Goal: Ask a question

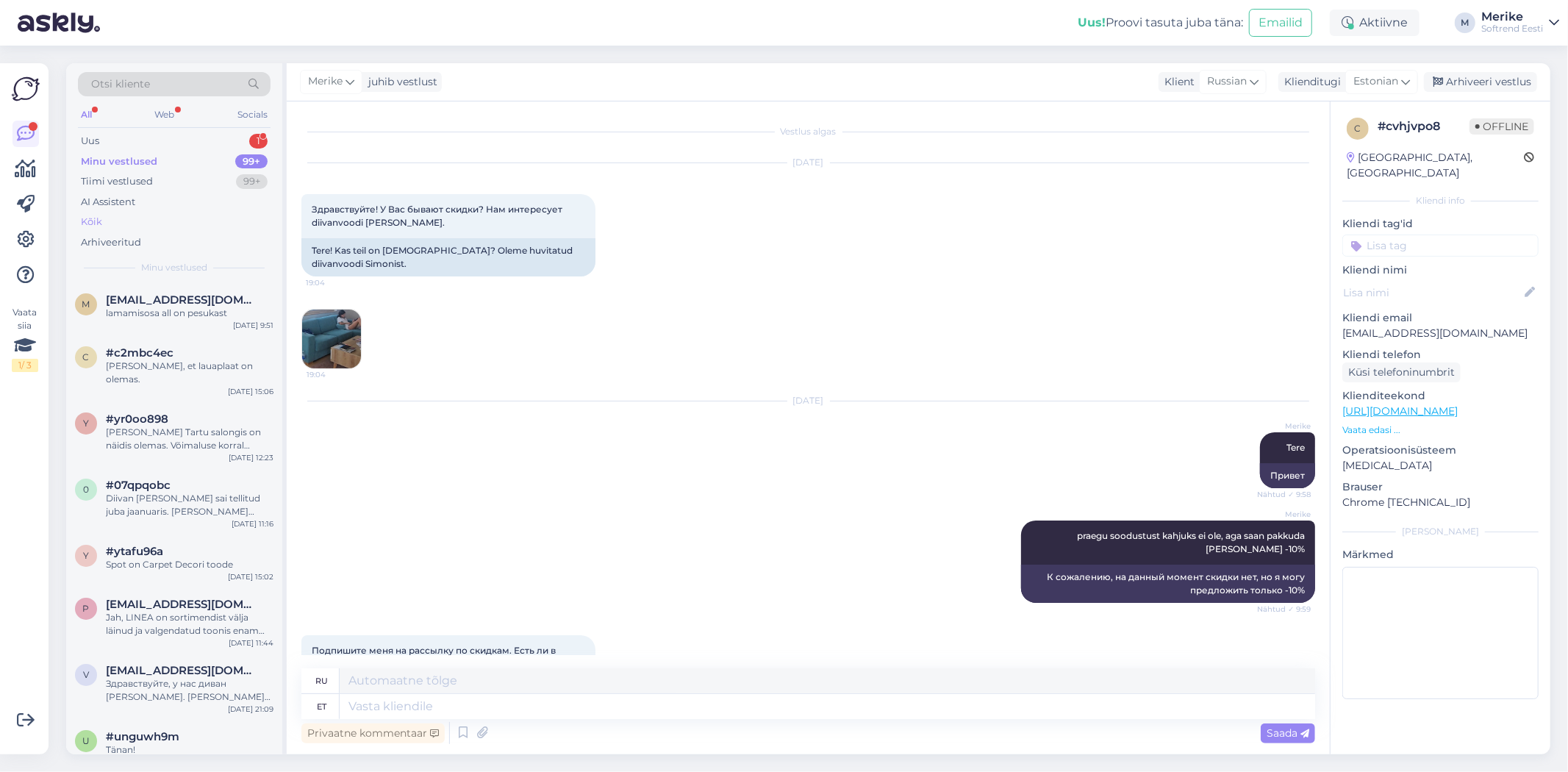
scroll to position [1365, 0]
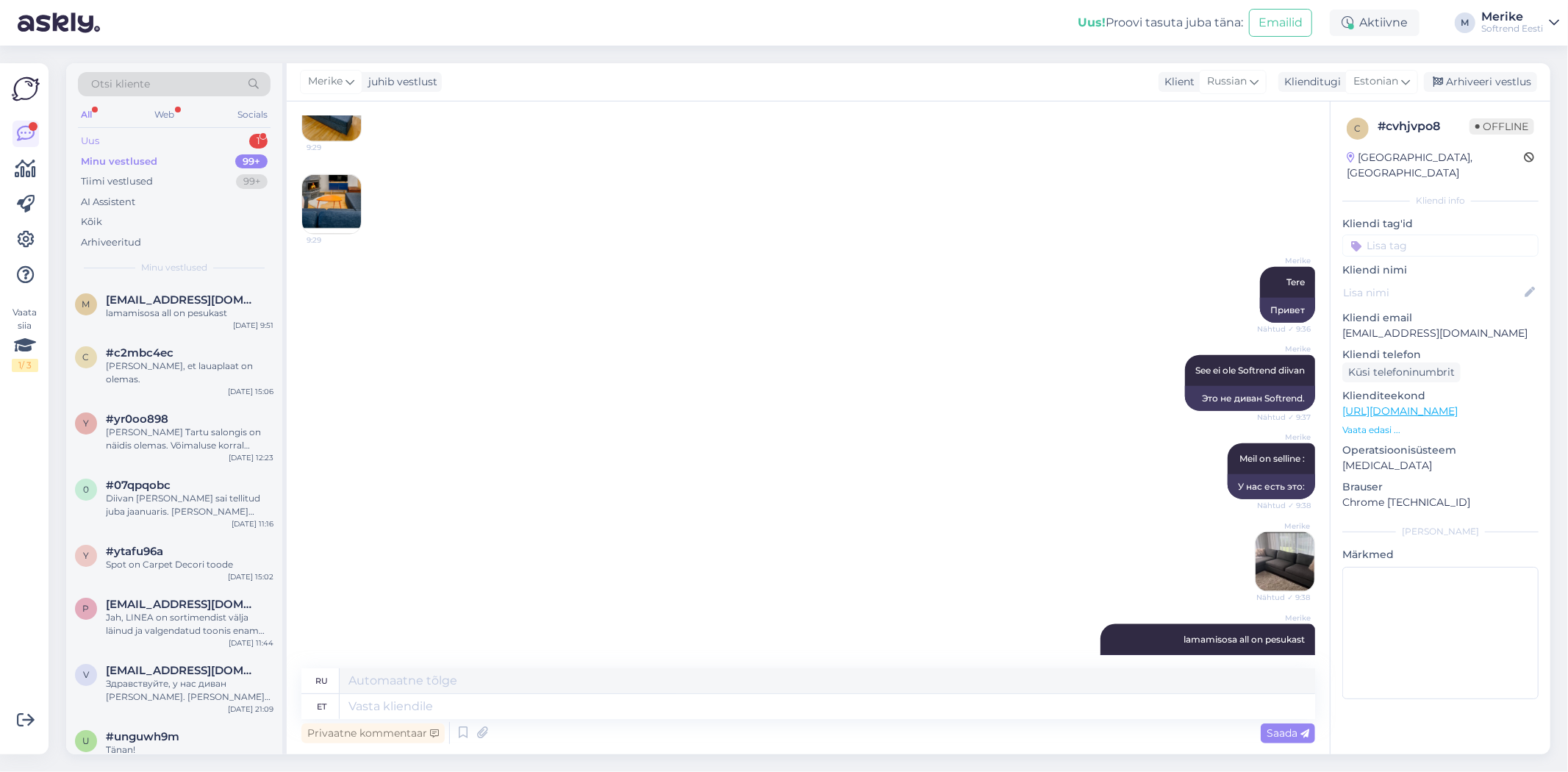
click at [90, 134] on div "Uus" at bounding box center [90, 141] width 18 height 15
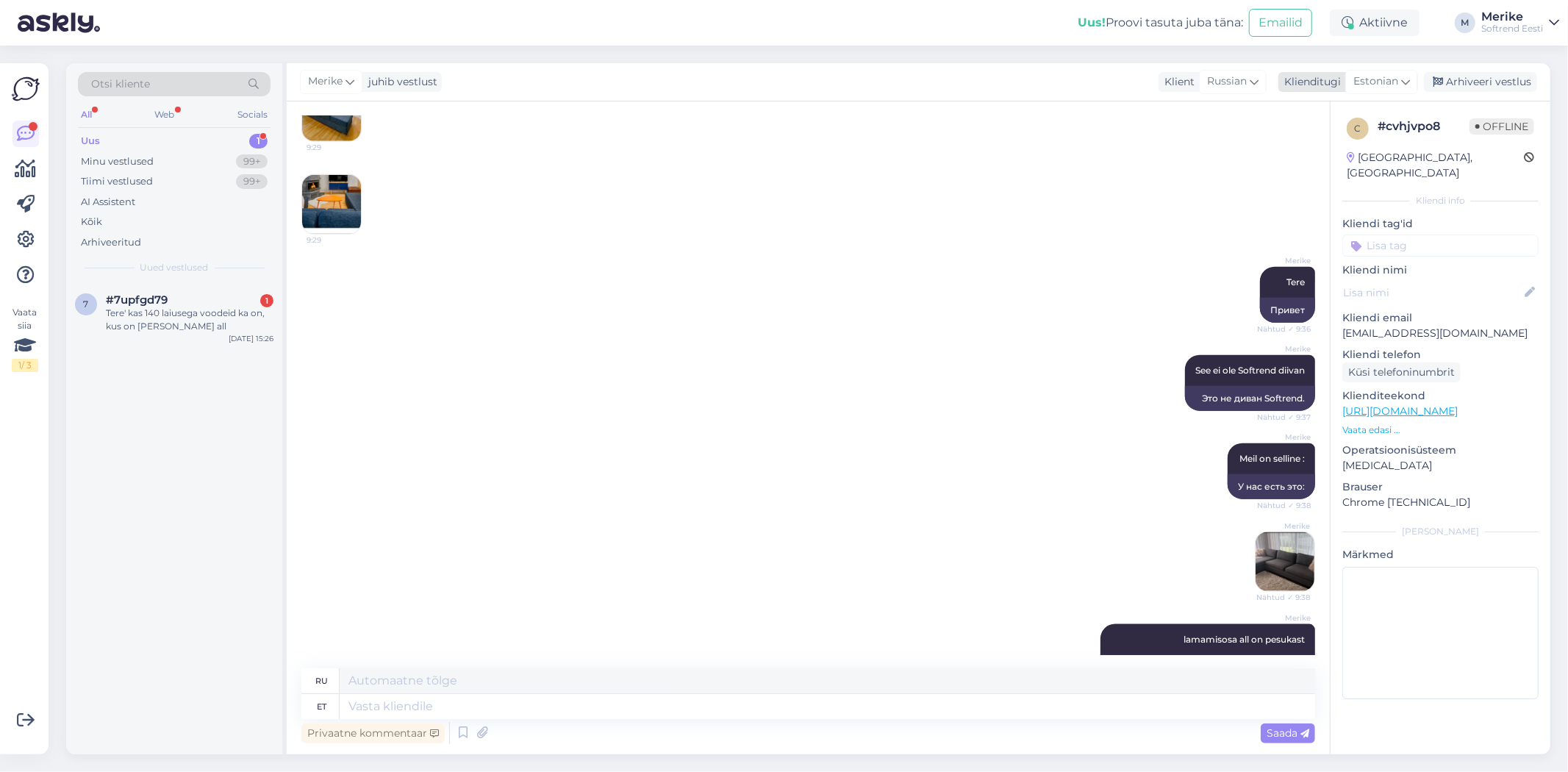
click at [1406, 79] on icon at bounding box center [1405, 82] width 9 height 16
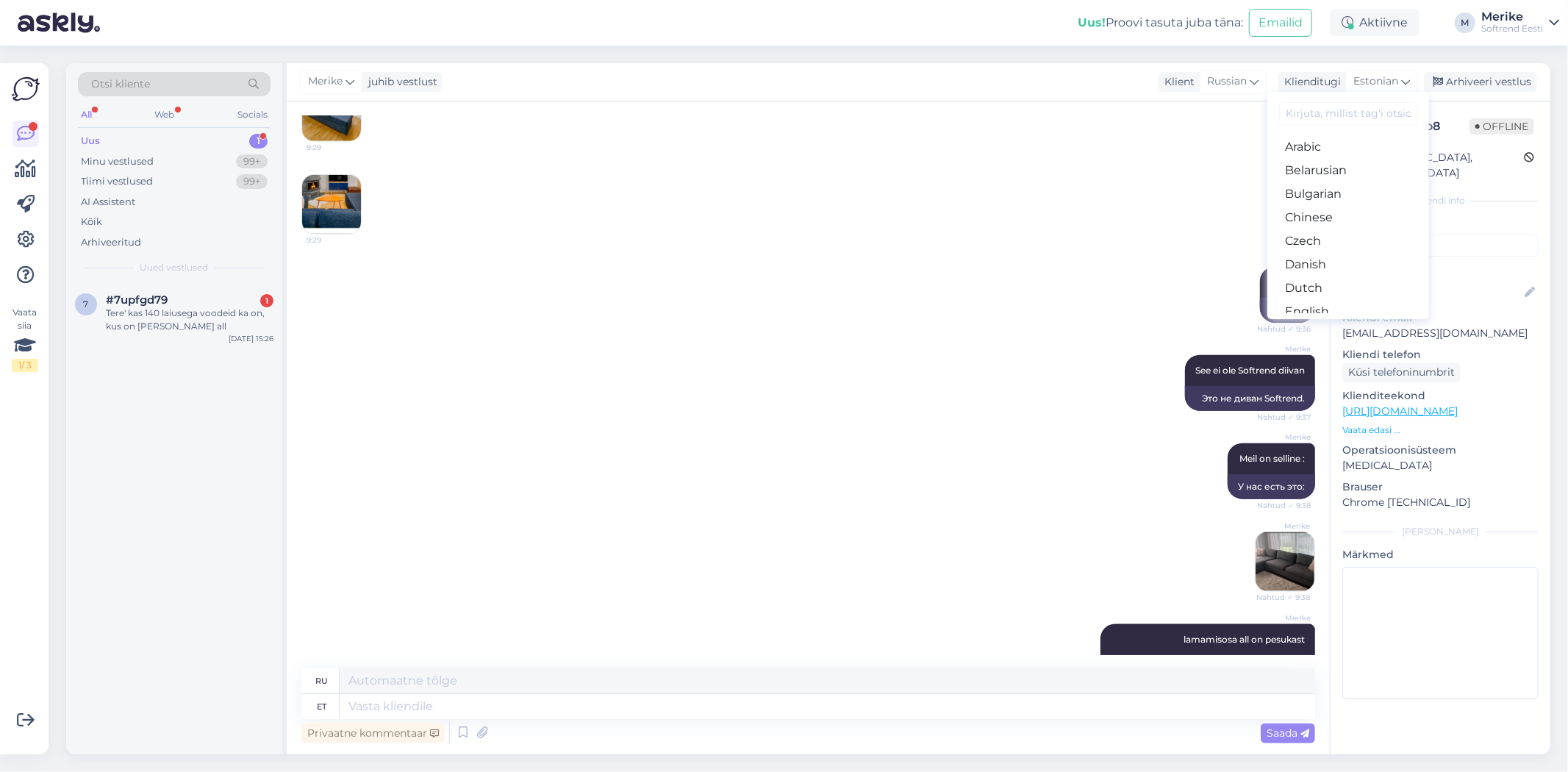
click at [1326, 324] on link "Estonian" at bounding box center [1348, 335] width 162 height 24
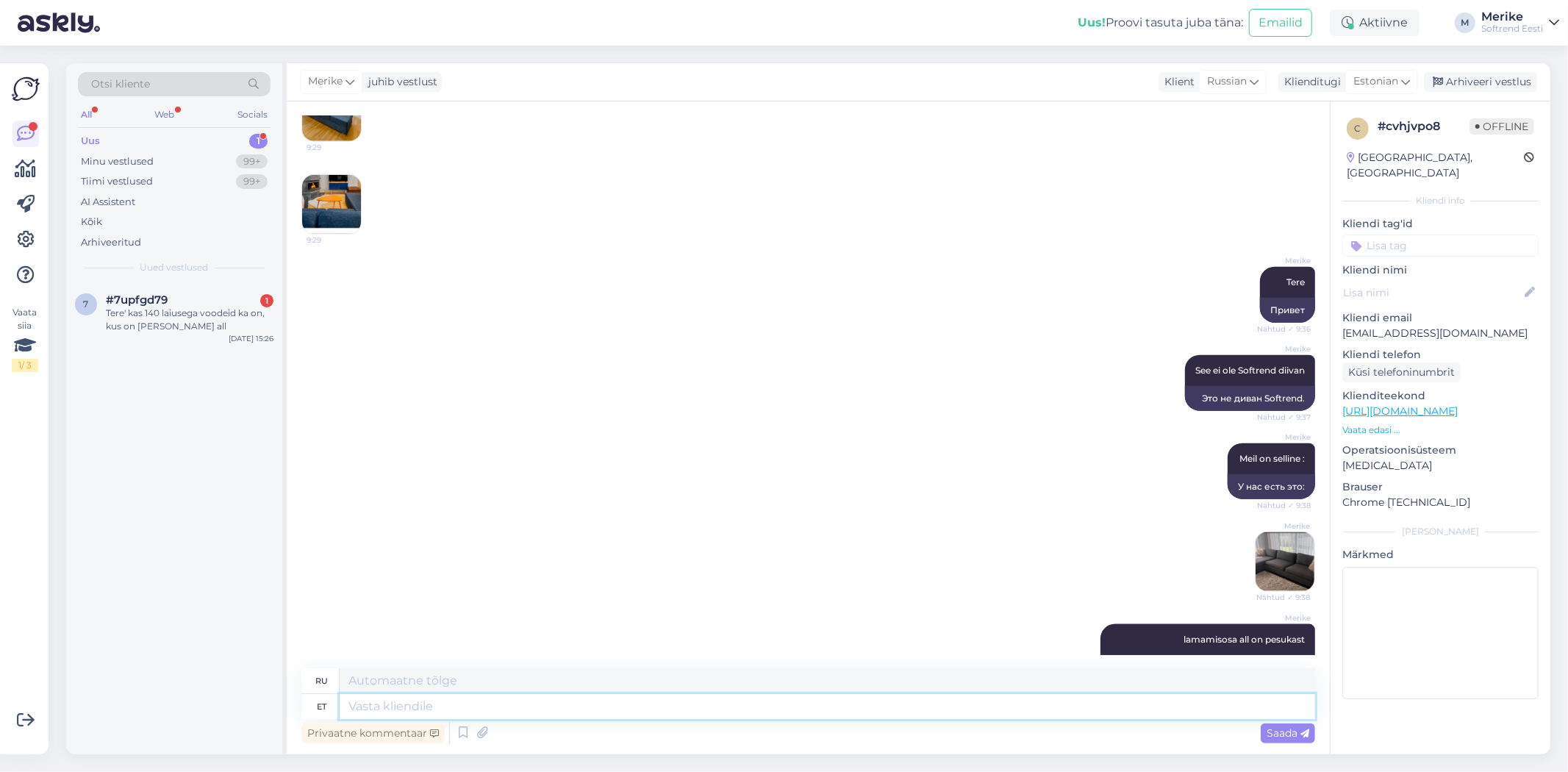
click at [386, 716] on textarea at bounding box center [827, 707] width 975 height 25
type textarea "Tere"
click at [137, 303] on span "#7upfgd79" at bounding box center [137, 300] width 62 height 13
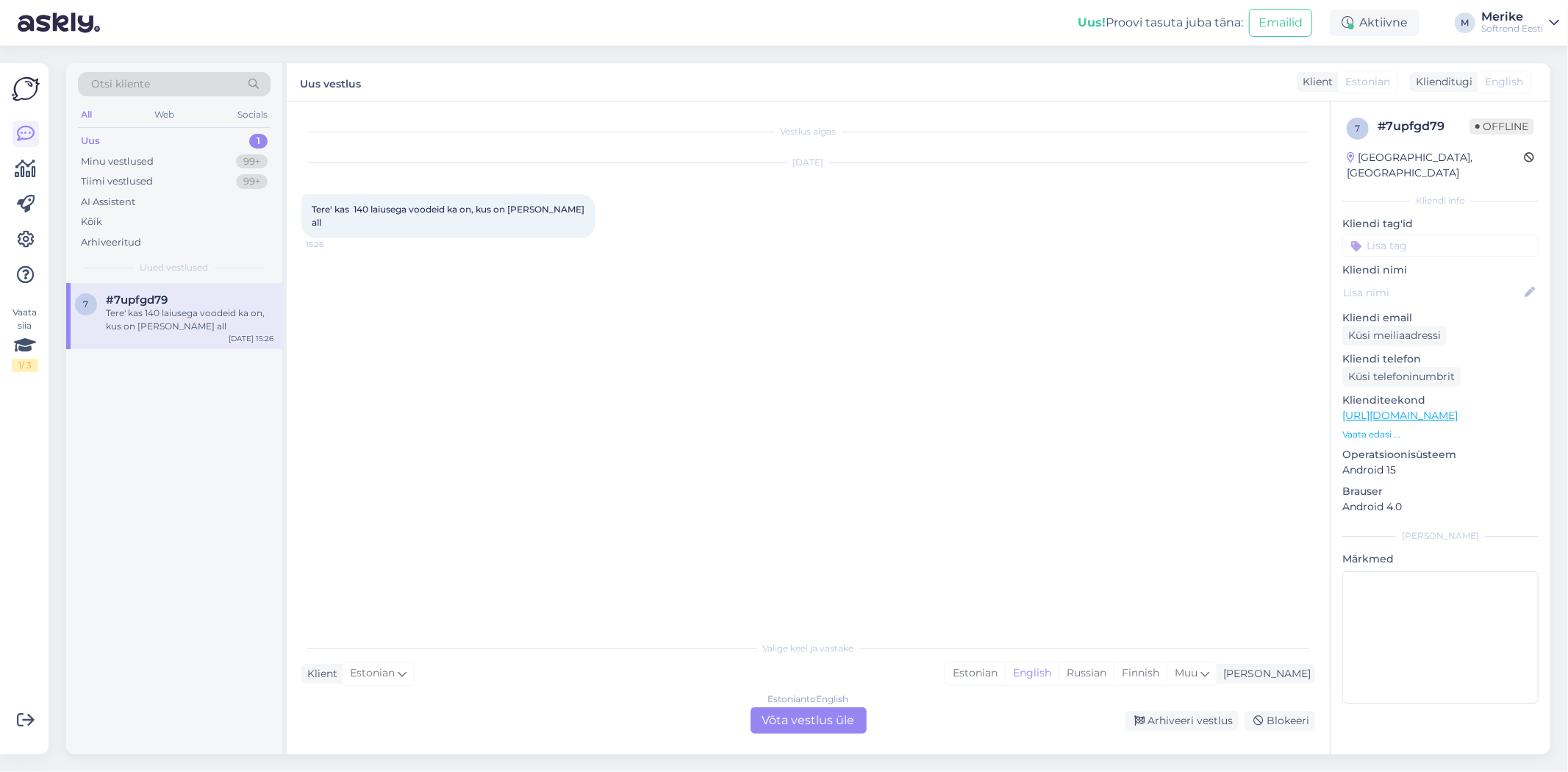
click at [796, 712] on div "Estonian to English Võta vestlus üle" at bounding box center [809, 721] width 116 height 27
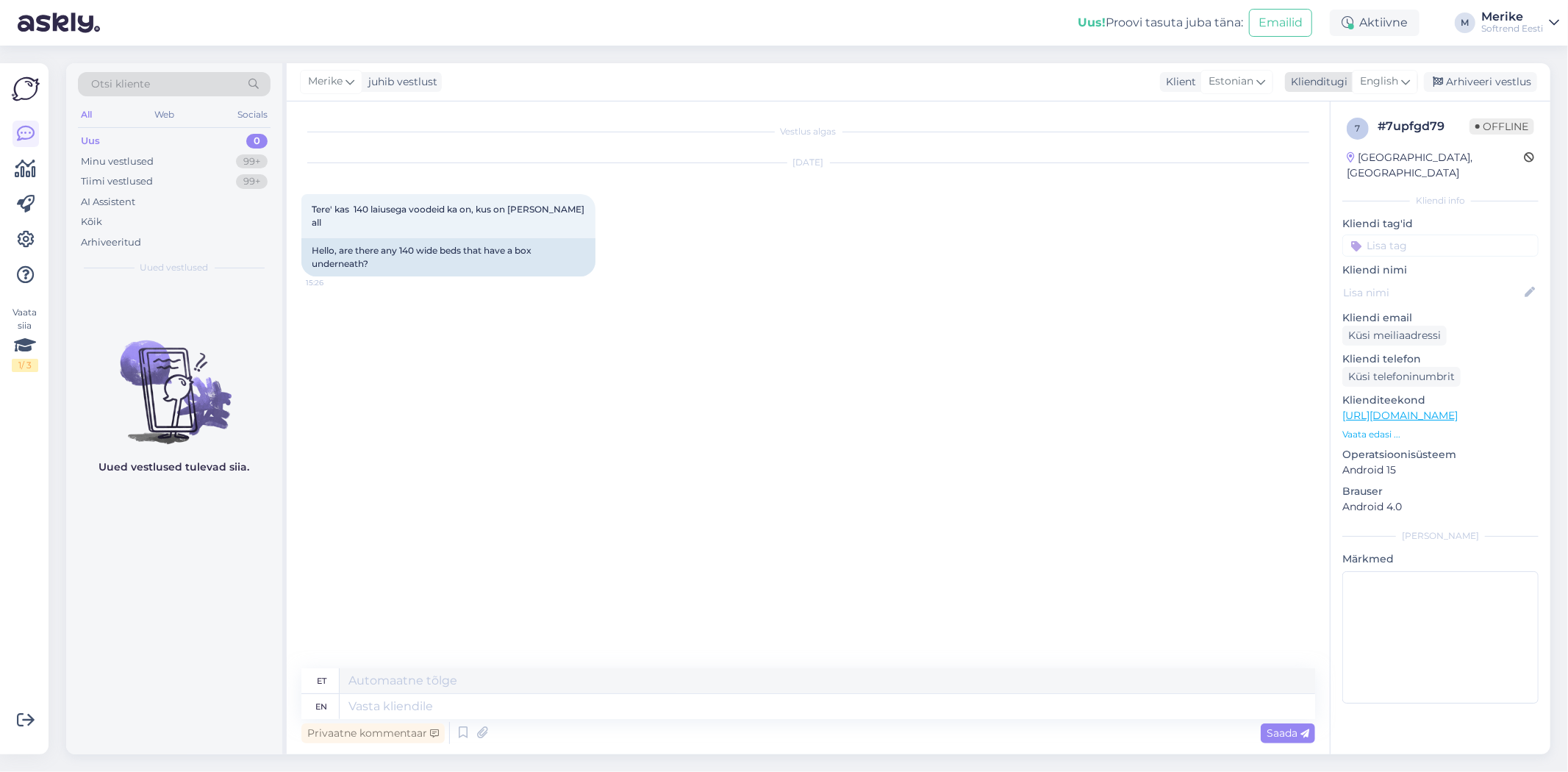
click at [1405, 76] on icon at bounding box center [1405, 82] width 9 height 16
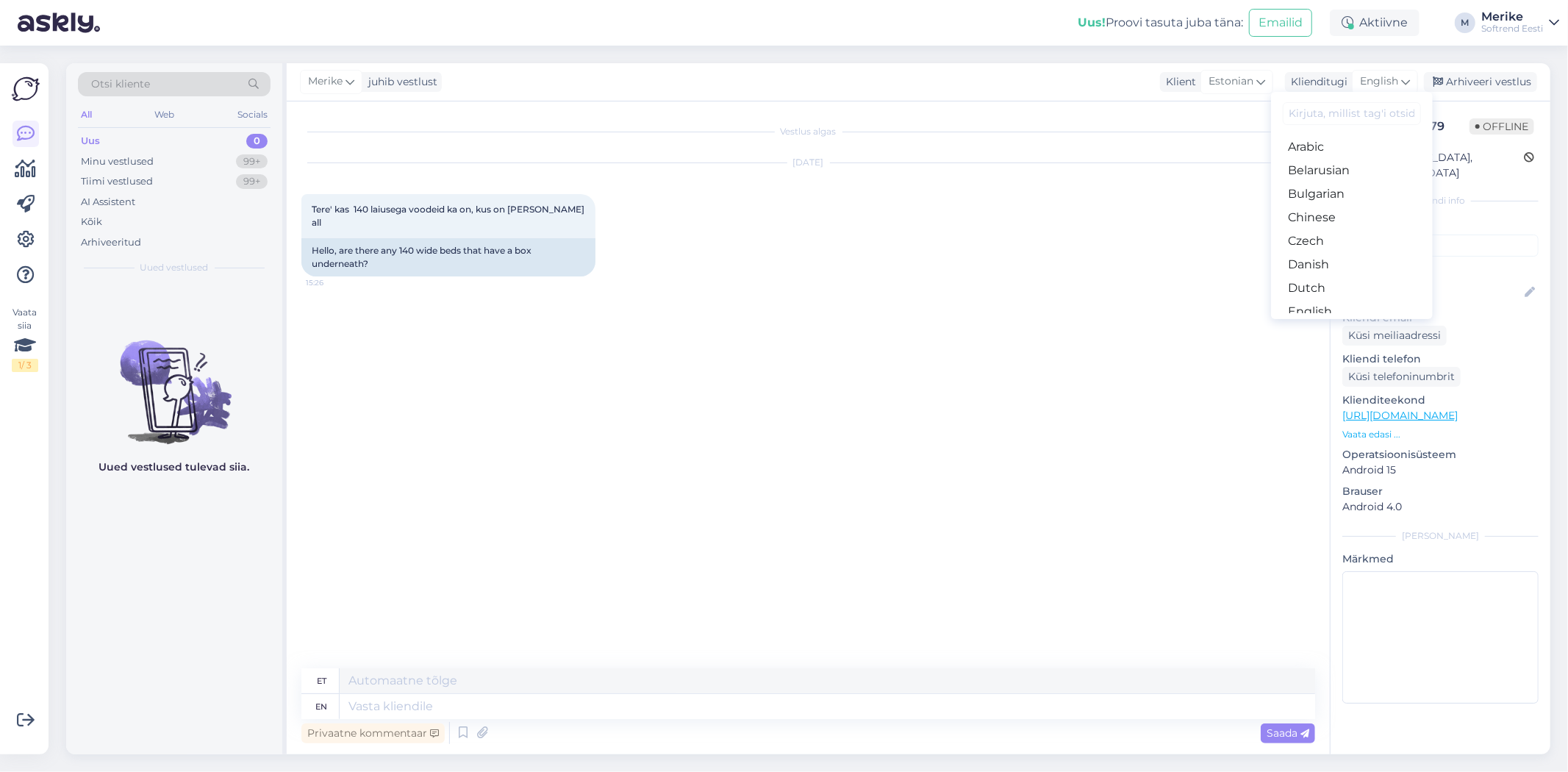
click at [1318, 324] on link "Estonian" at bounding box center [1352, 335] width 162 height 24
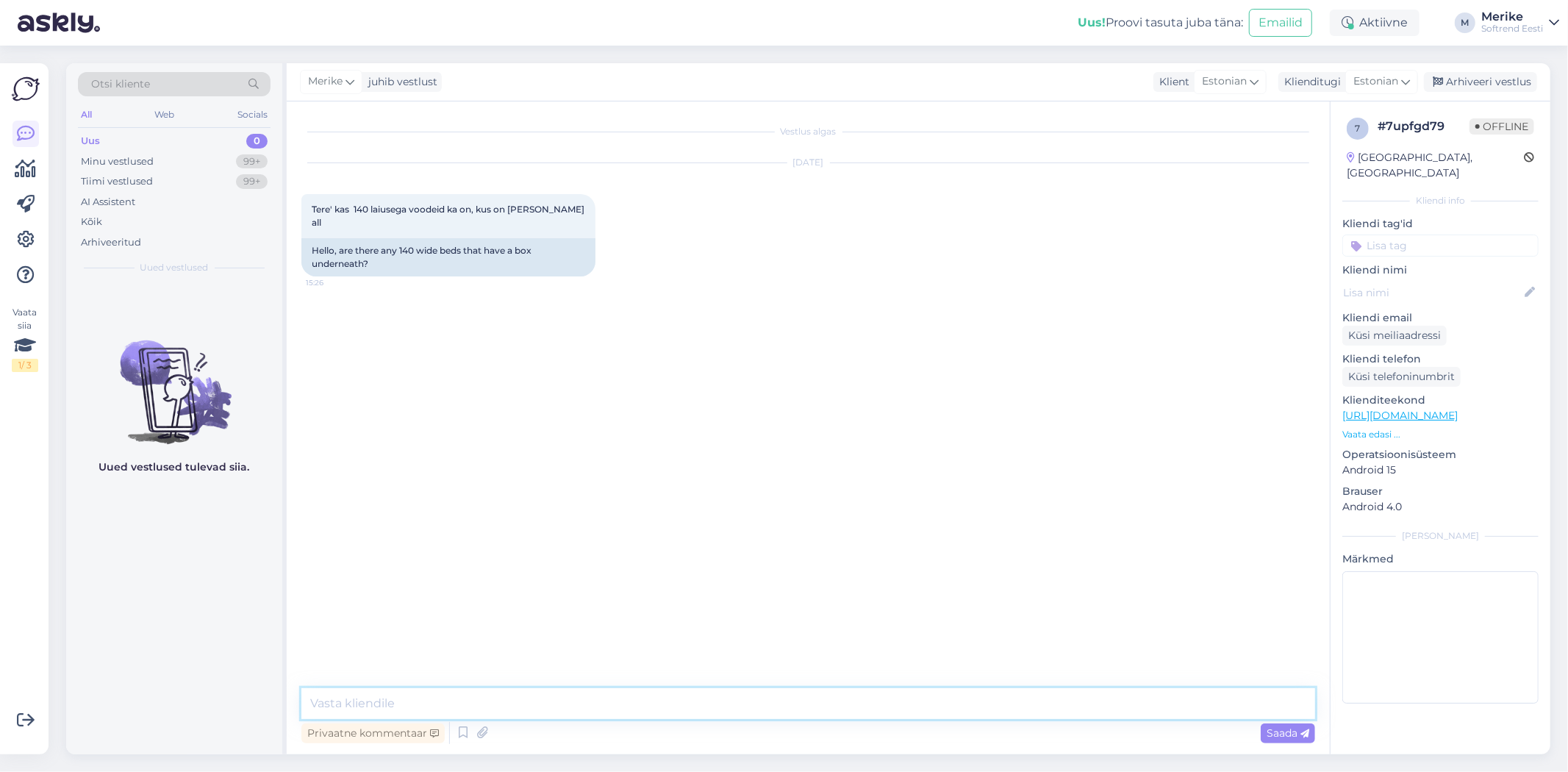
click at [323, 707] on textarea at bounding box center [808, 703] width 1014 height 31
type textarea "Tere"
type textarea "Opera voodi 140 on pesukastiga ( madrats 140x200) Voodi üldmõõt 150x200"
click at [1281, 726] on span "Saada" at bounding box center [1288, 733] width 42 height 13
